Goal: Task Accomplishment & Management: Use online tool/utility

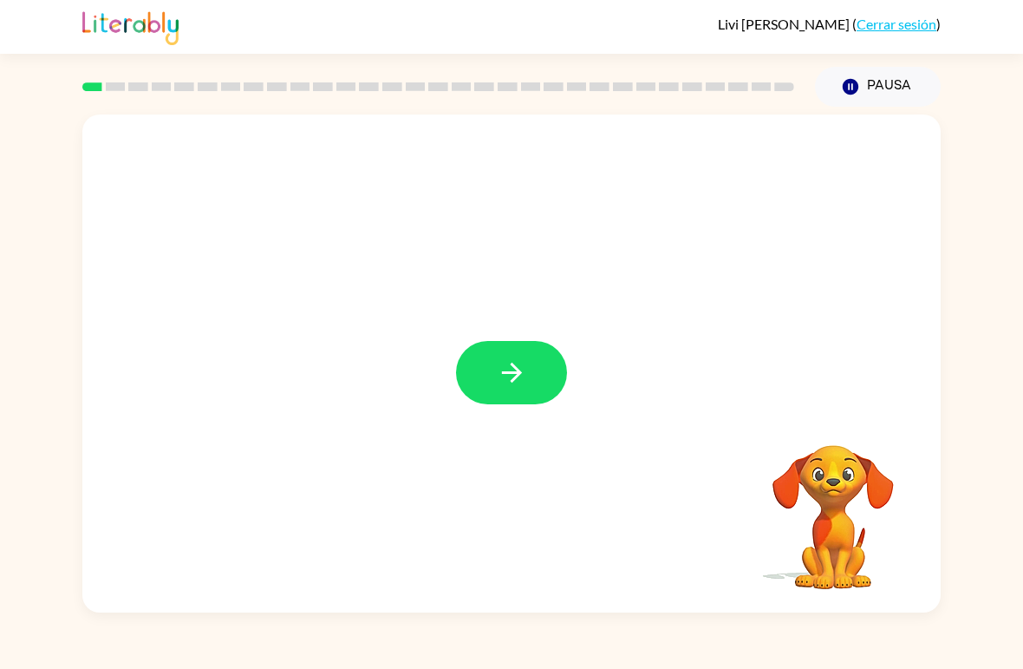
click at [532, 377] on button "button" at bounding box center [511, 372] width 111 height 63
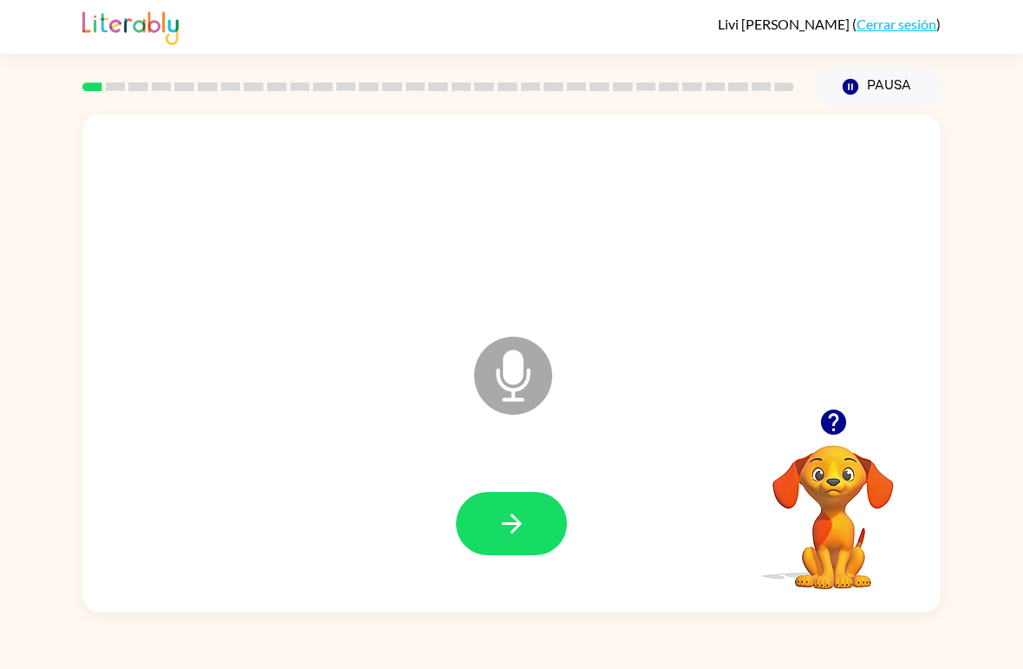
click at [528, 516] on button "button" at bounding box center [511, 523] width 111 height 63
click at [543, 530] on button "button" at bounding box center [511, 523] width 111 height 63
click at [523, 519] on icon "button" at bounding box center [512, 523] width 30 height 30
click at [532, 539] on button "button" at bounding box center [511, 523] width 111 height 63
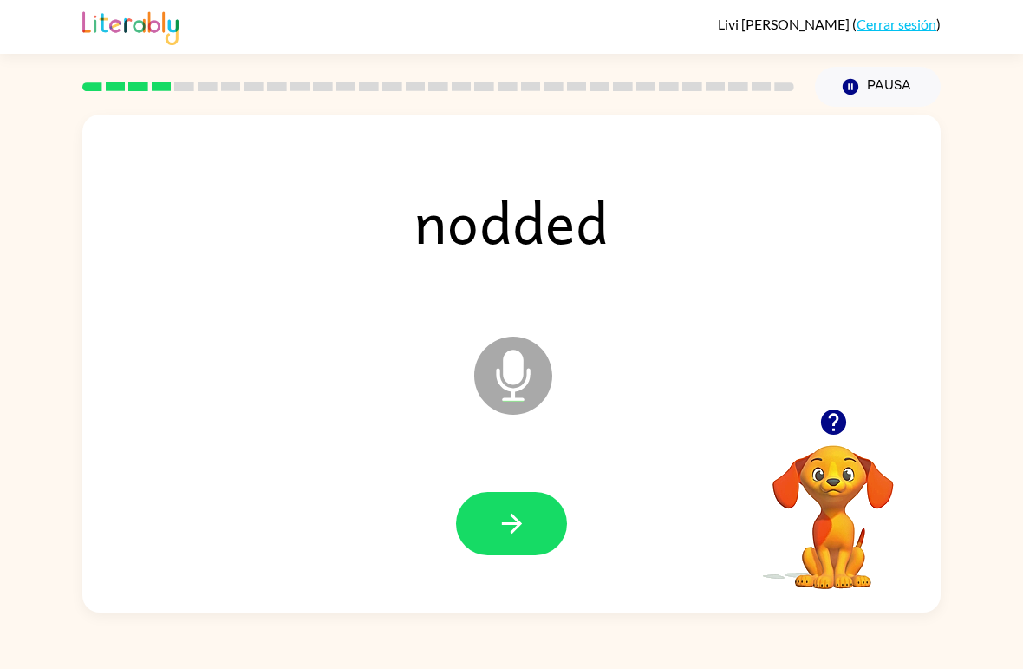
click at [530, 523] on button "button" at bounding box center [511, 523] width 111 height 63
click at [517, 519] on icon "button" at bounding box center [512, 523] width 30 height 30
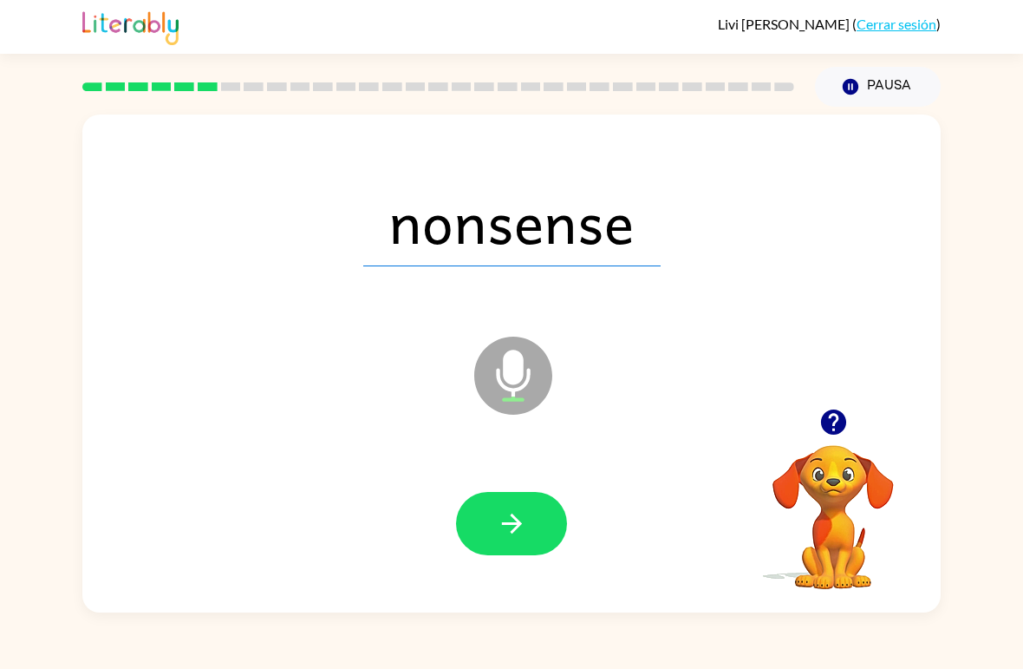
click at [543, 532] on button "button" at bounding box center [511, 523] width 111 height 63
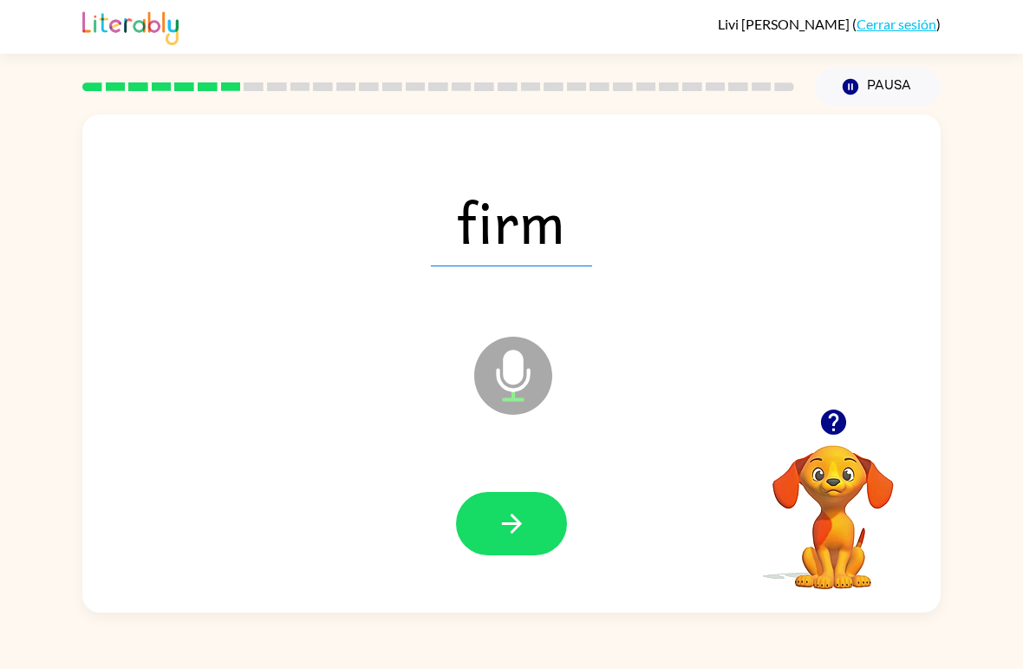
click at [520, 531] on icon "button" at bounding box center [512, 523] width 30 height 30
click at [546, 538] on button "button" at bounding box center [511, 523] width 111 height 63
click at [518, 542] on button "button" at bounding box center [511, 523] width 111 height 63
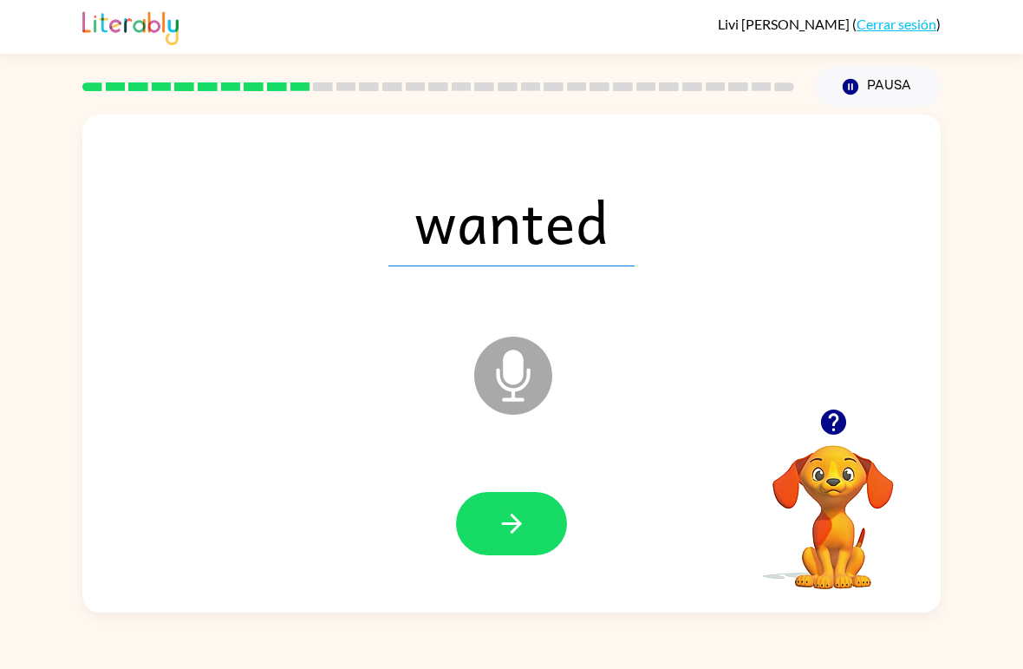
click at [538, 531] on button "button" at bounding box center [511, 523] width 111 height 63
click at [501, 529] on icon "button" at bounding box center [512, 523] width 30 height 30
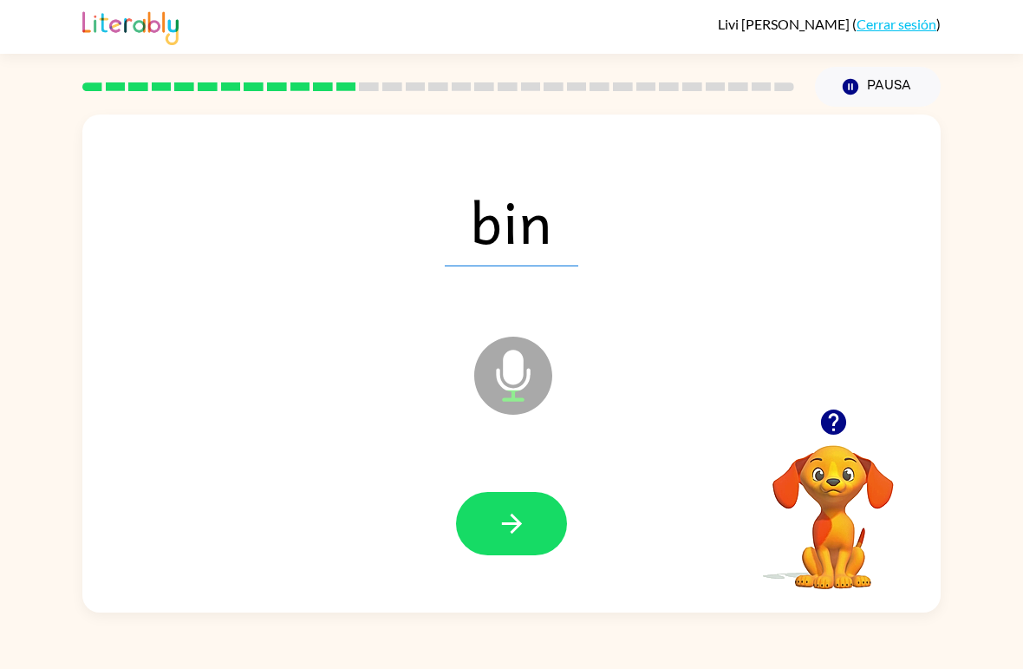
click at [520, 532] on icon "button" at bounding box center [512, 523] width 30 height 30
click at [521, 528] on icon "button" at bounding box center [512, 523] width 30 height 30
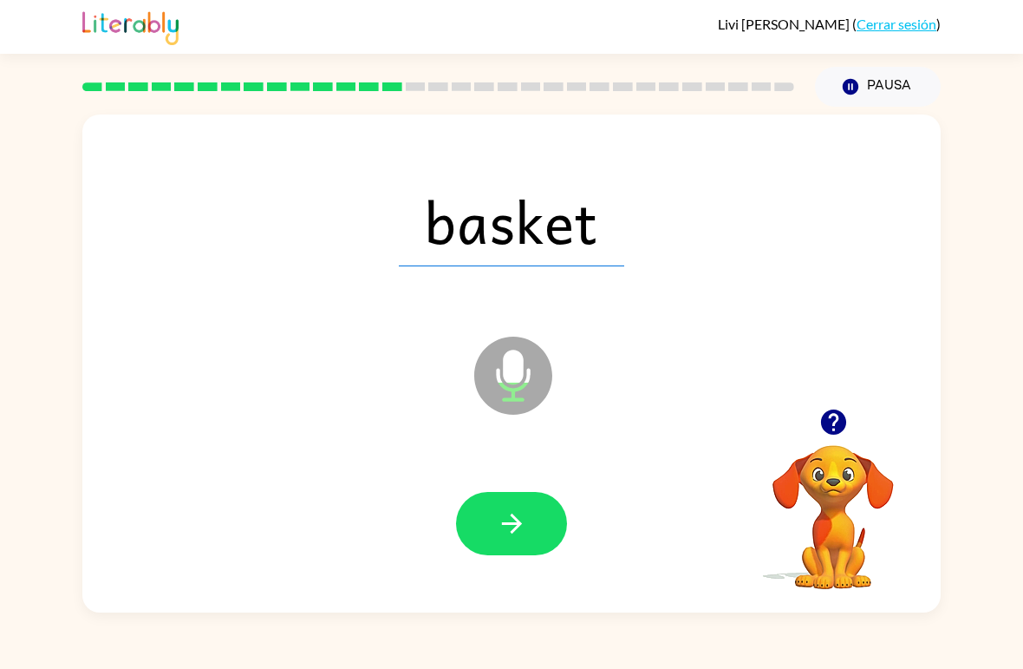
click at [526, 535] on icon "button" at bounding box center [512, 523] width 30 height 30
click at [524, 518] on icon "button" at bounding box center [512, 523] width 30 height 30
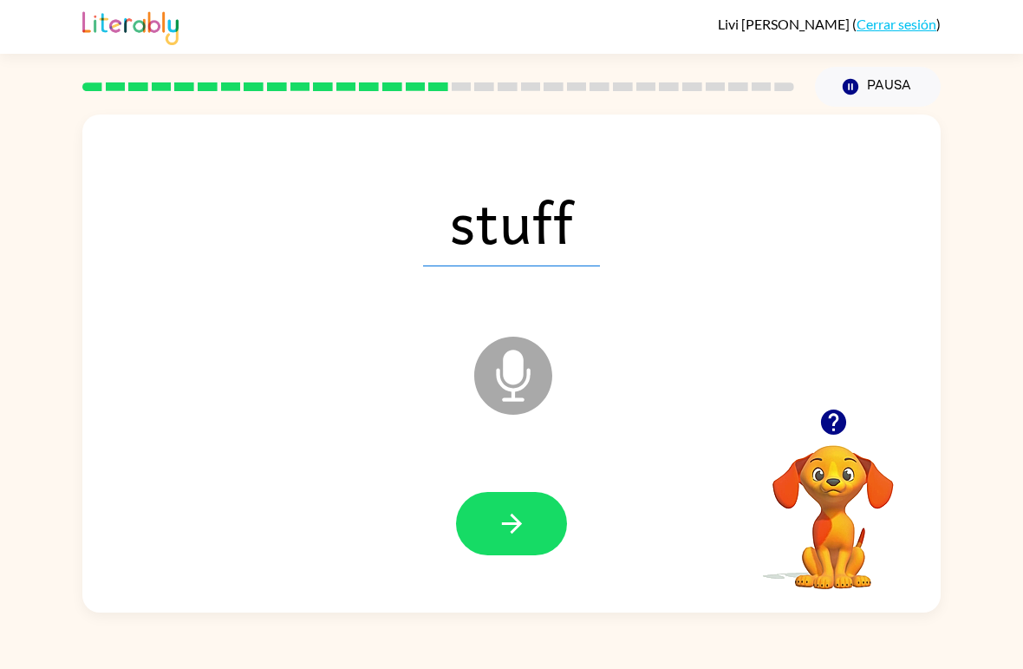
click at [532, 546] on button "button" at bounding box center [511, 523] width 111 height 63
click at [543, 525] on button "button" at bounding box center [511, 523] width 111 height 63
click at [523, 534] on icon "button" at bounding box center [512, 523] width 30 height 30
click at [506, 548] on button "button" at bounding box center [511, 523] width 111 height 63
click at [526, 516] on icon "button" at bounding box center [512, 523] width 30 height 30
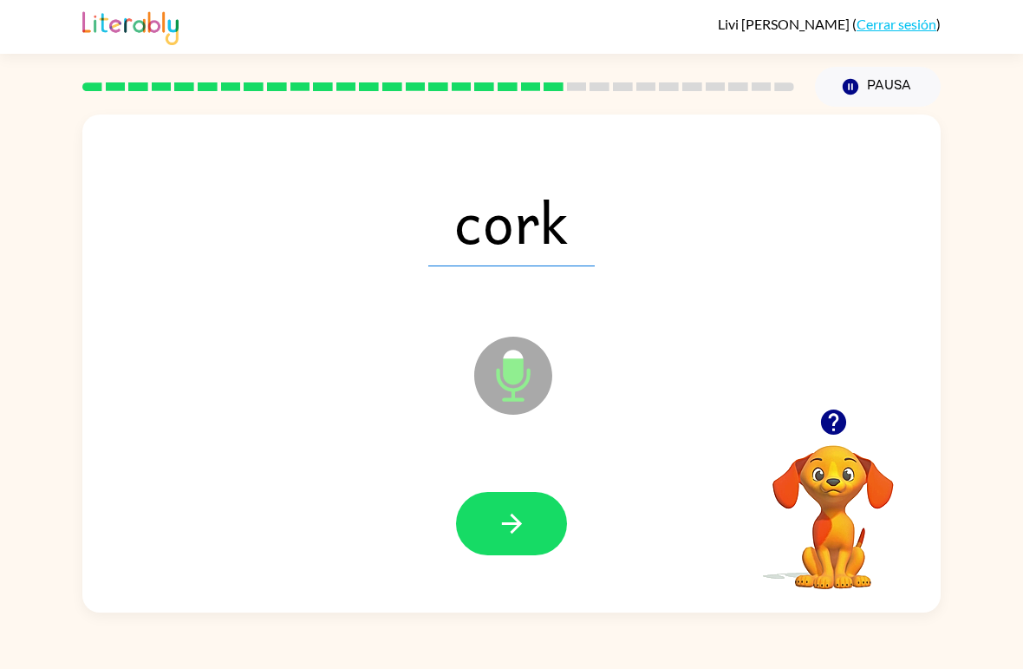
click at [532, 523] on button "button" at bounding box center [511, 523] width 111 height 63
click at [522, 529] on icon "button" at bounding box center [512, 523] width 30 height 30
click at [528, 529] on button "button" at bounding box center [511, 523] width 111 height 63
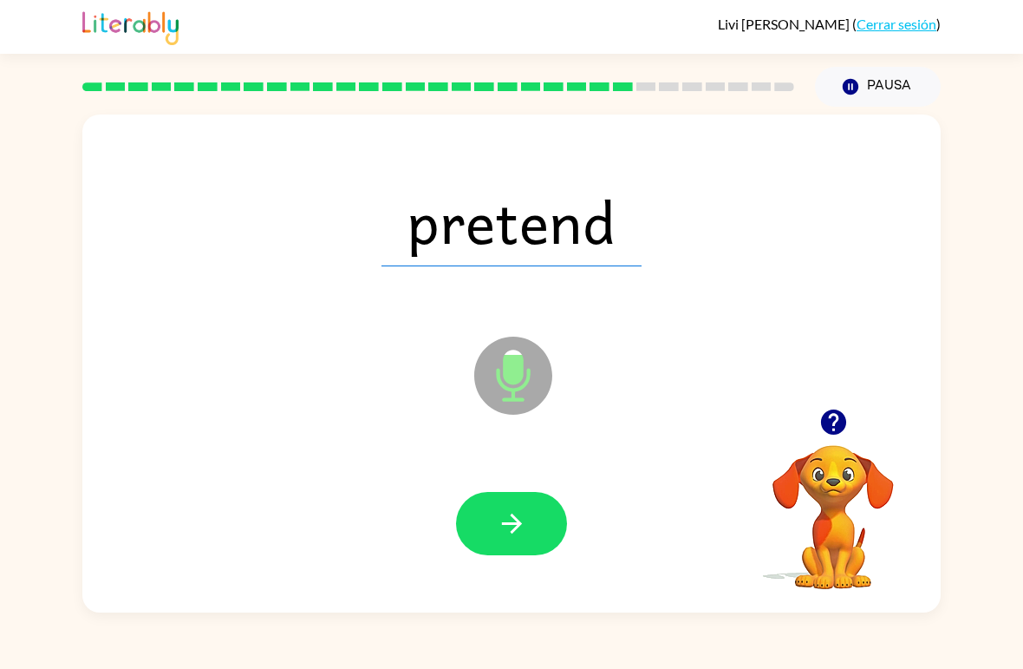
click at [527, 549] on button "button" at bounding box center [511, 523] width 111 height 63
click at [537, 531] on button "button" at bounding box center [511, 523] width 111 height 63
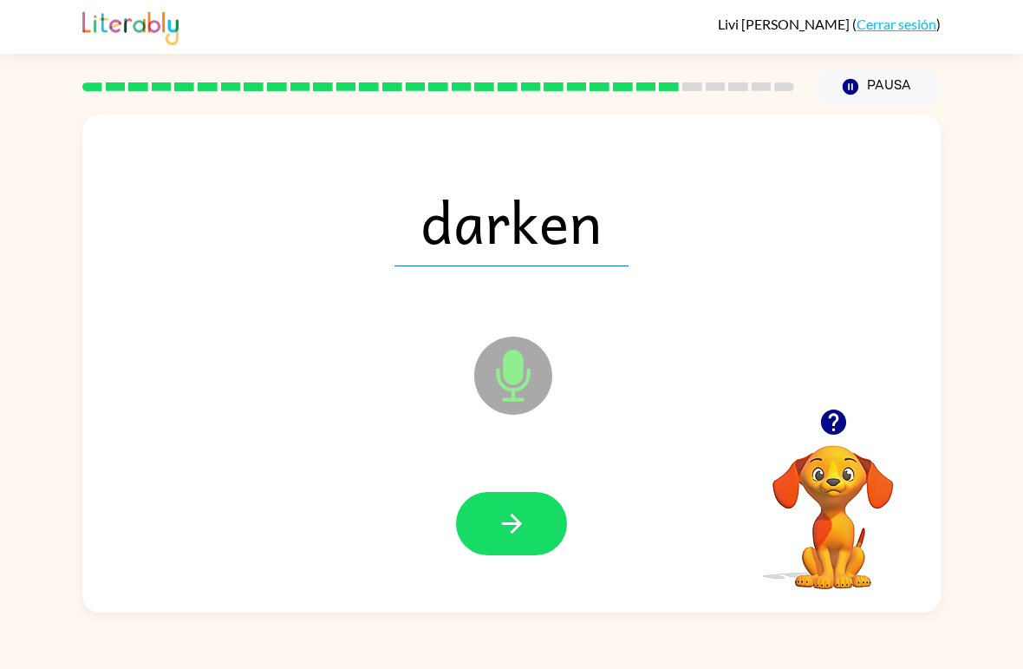
click at [525, 526] on icon "button" at bounding box center [512, 523] width 30 height 30
click at [539, 535] on button "button" at bounding box center [511, 523] width 111 height 63
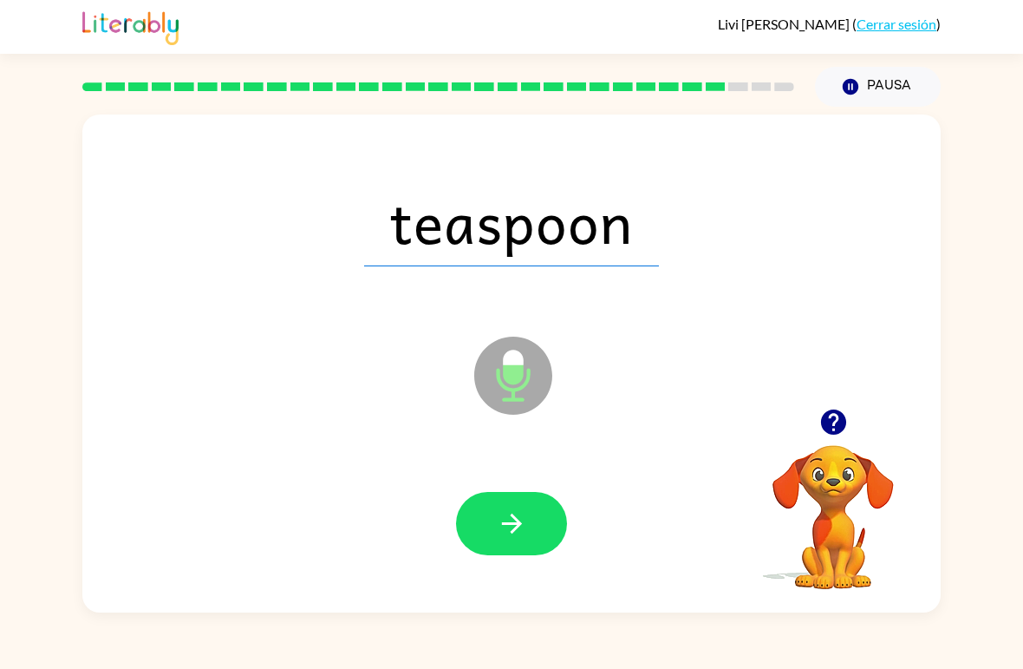
click at [529, 525] on button "button" at bounding box center [511, 523] width 111 height 63
click at [535, 542] on button "button" at bounding box center [511, 523] width 111 height 63
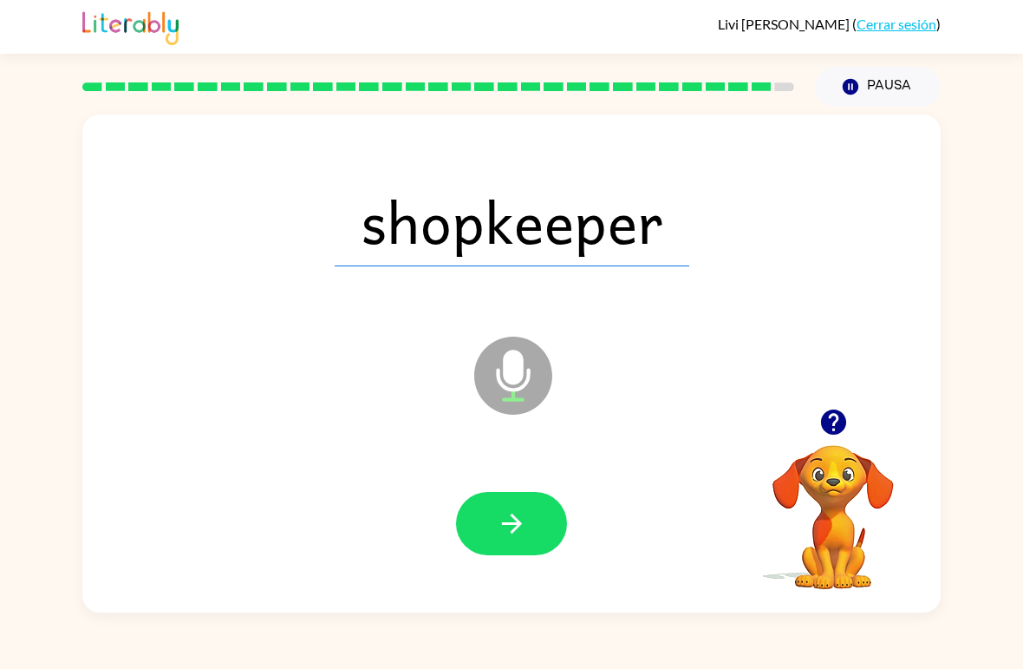
click at [533, 526] on button "button" at bounding box center [511, 523] width 111 height 63
